Goal: Check status: Check status

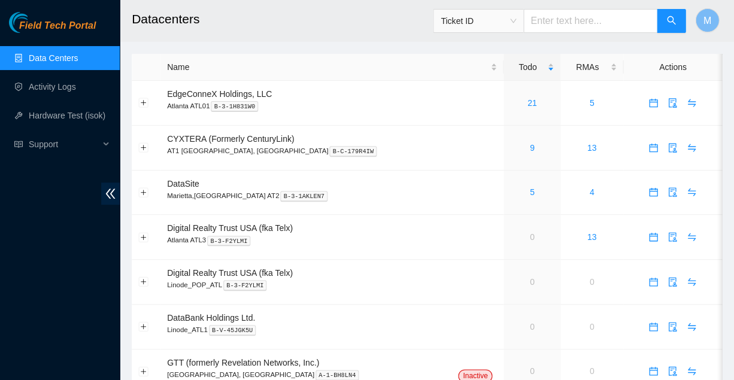
click at [61, 26] on span "Field Tech Portal" at bounding box center [57, 25] width 77 height 11
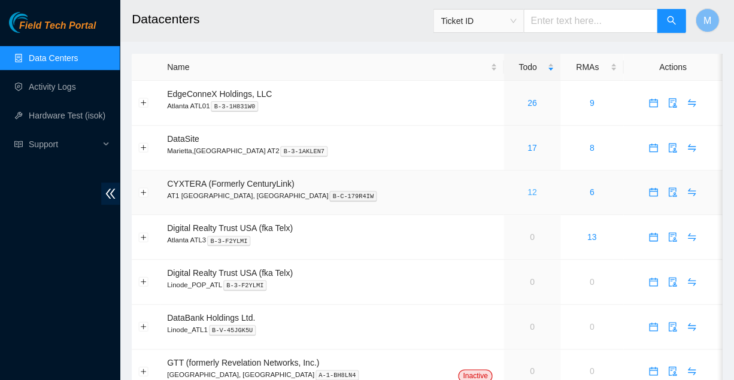
click at [527, 187] on link "12" at bounding box center [532, 192] width 10 height 10
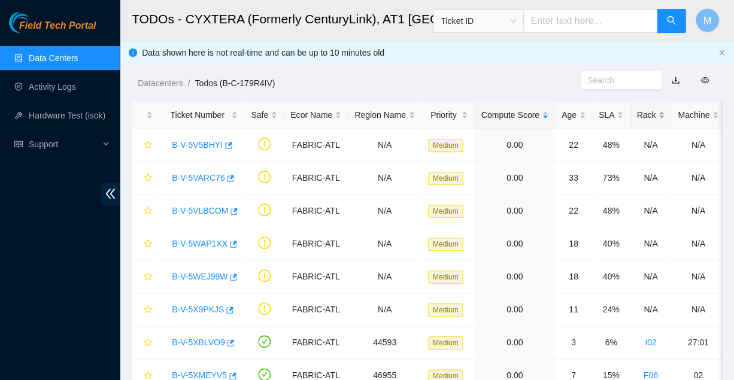
click at [636, 109] on div "Rack" at bounding box center [650, 114] width 28 height 13
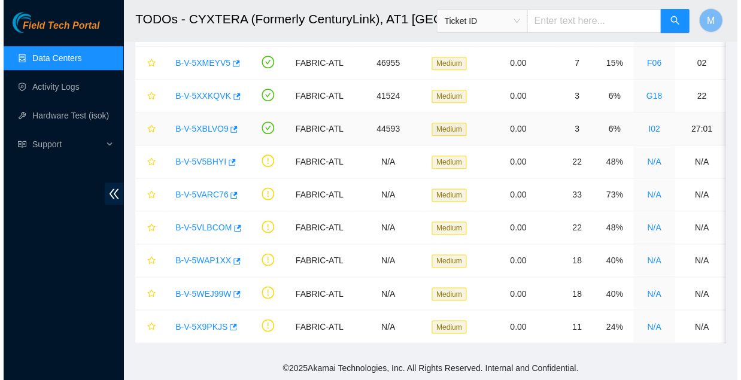
scroll to position [180, 0]
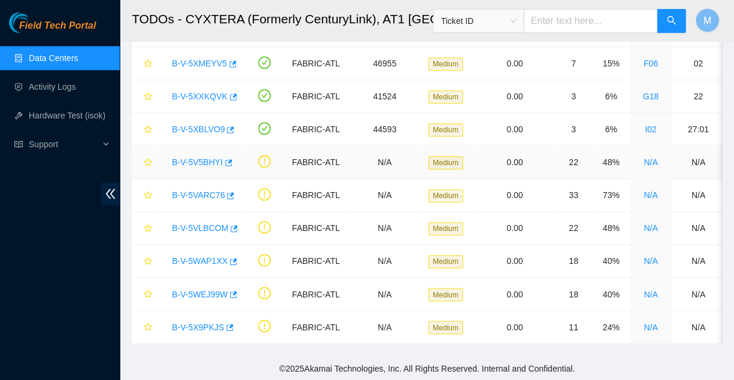
click at [194, 157] on link "B-V-5V5BHYI" at bounding box center [197, 162] width 51 height 10
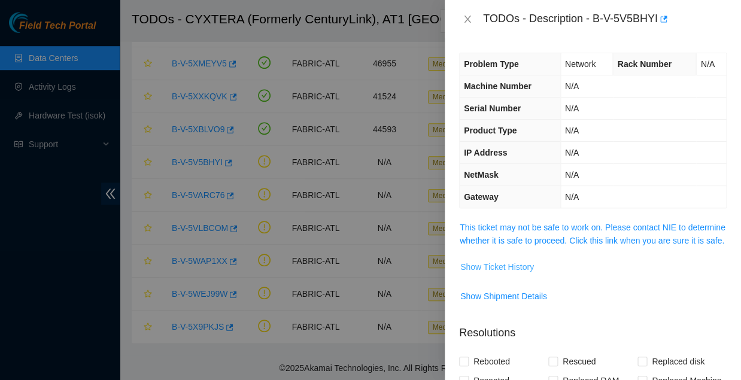
click at [503, 260] on span "Show Ticket History" at bounding box center [497, 266] width 74 height 13
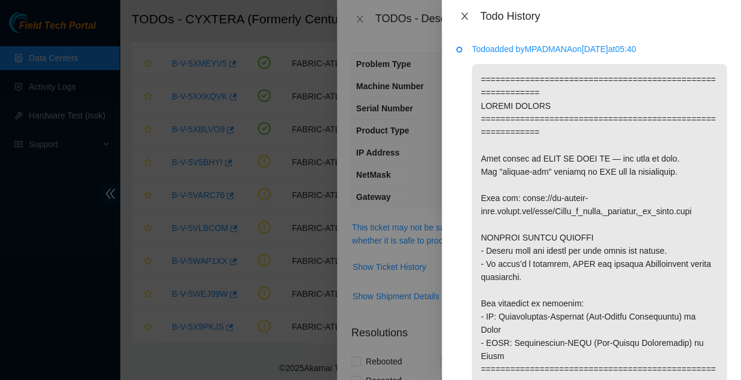
click at [464, 13] on icon "close" at bounding box center [464, 16] width 7 height 7
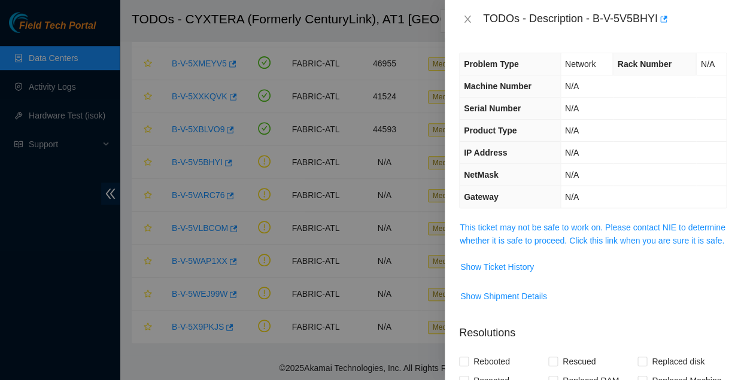
click at [464, 13] on div "TODOs - Description - B-V-5V5BHYI" at bounding box center [592, 19] width 267 height 19
click at [467, 20] on icon "close" at bounding box center [467, 19] width 10 height 10
